Goal: Find specific page/section: Locate item on page

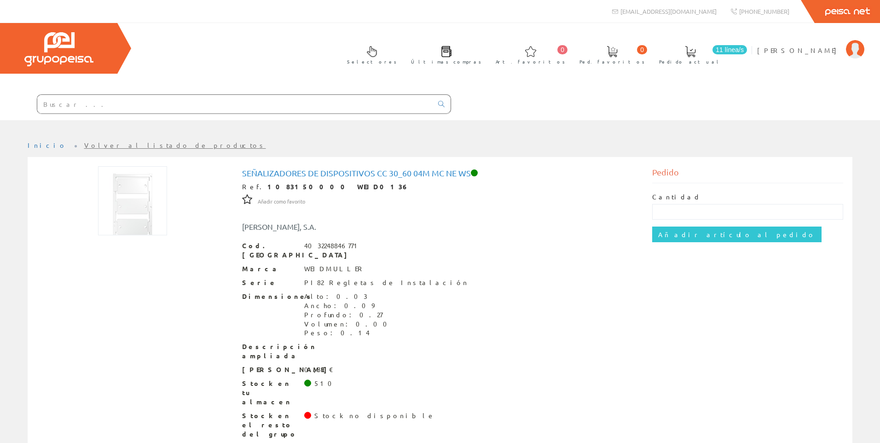
click at [143, 106] on input "text" at bounding box center [234, 104] width 395 height 18
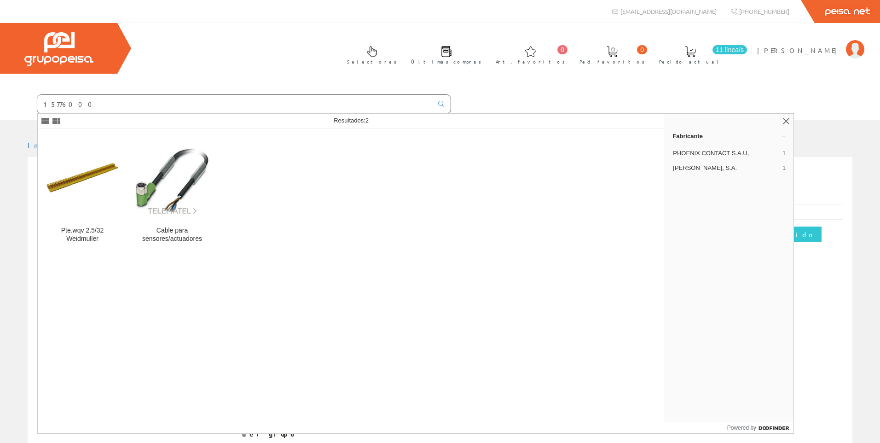
type input "15776000"
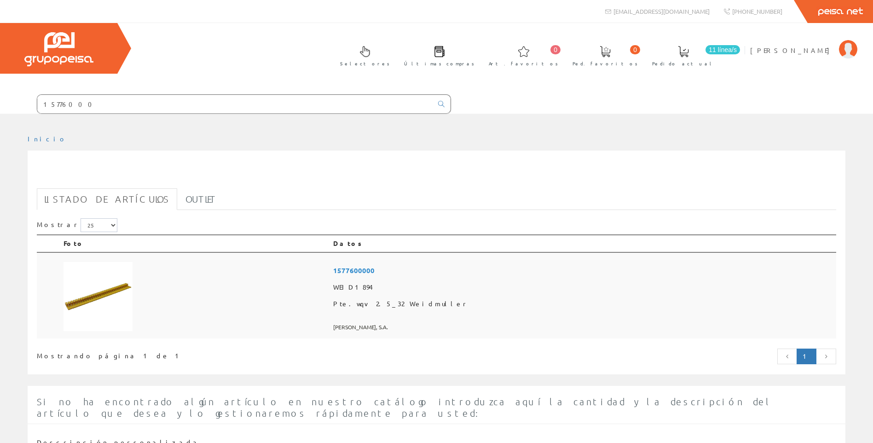
click at [111, 287] on img at bounding box center [97, 296] width 69 height 69
